Goal: Navigation & Orientation: Go to known website

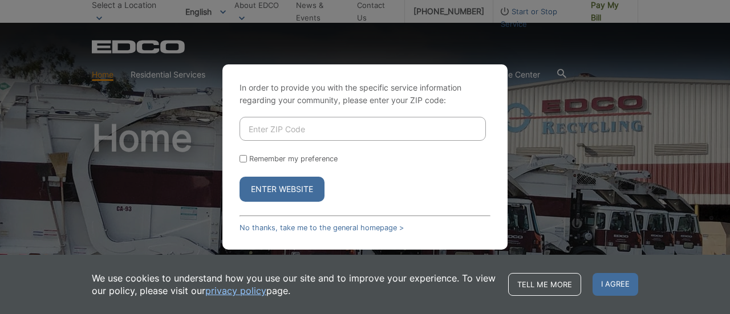
click at [327, 131] on input "Enter ZIP Code" at bounding box center [362, 129] width 246 height 24
type input "92103"
click at [242, 160] on input "Remember my preference" at bounding box center [242, 158] width 7 height 7
checkbox input "true"
click at [288, 188] on button "Enter Website" at bounding box center [281, 189] width 85 height 25
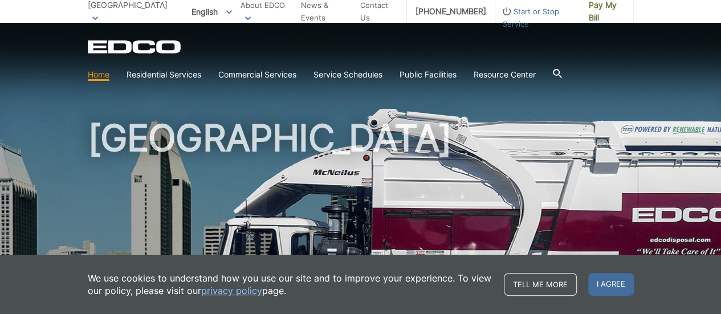
click at [416, 117] on div "[GEOGRAPHIC_DATA]" at bounding box center [361, 194] width 546 height 342
click at [98, 77] on link "Home" at bounding box center [99, 74] width 22 height 13
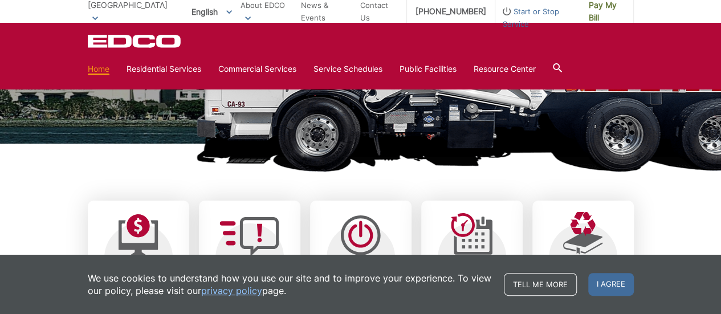
scroll to position [230, 0]
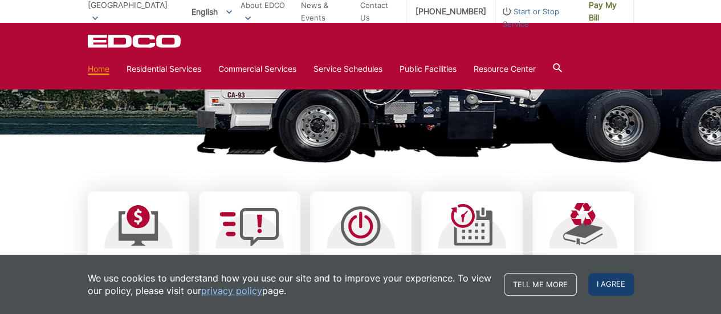
click at [615, 283] on span "I agree" at bounding box center [611, 284] width 46 height 23
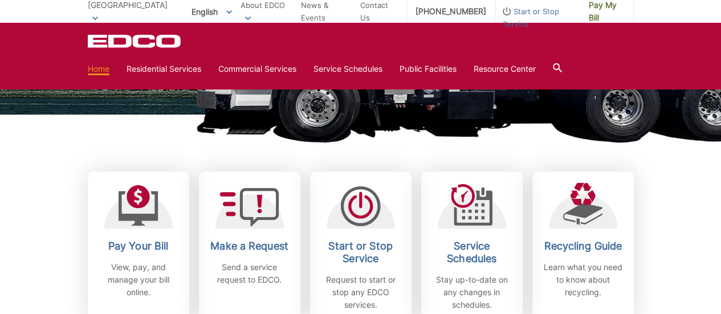
scroll to position [0, 0]
